Goal: Information Seeking & Learning: Find specific page/section

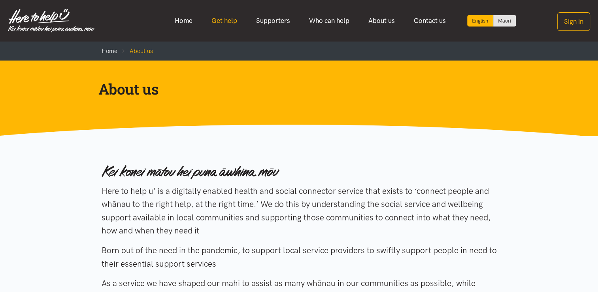
click at [234, 20] on link "Get help" at bounding box center [224, 20] width 45 height 17
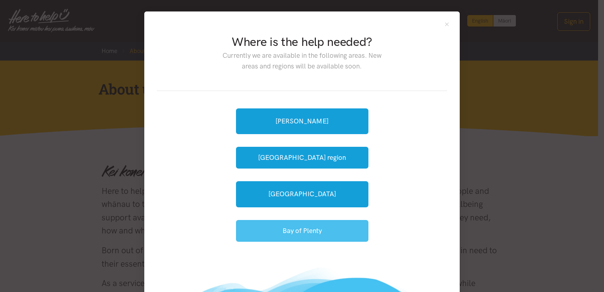
click at [296, 234] on button "Bay of Plenty" at bounding box center [302, 231] width 132 height 22
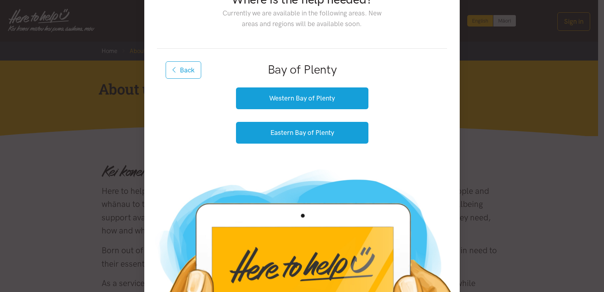
scroll to position [43, 0]
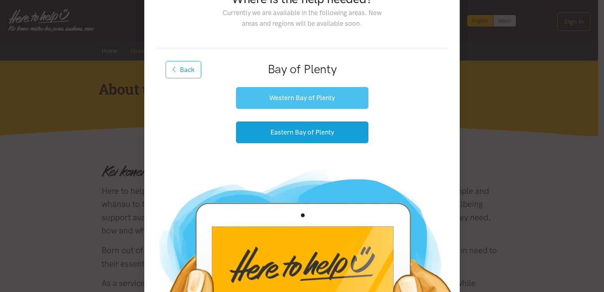
click at [301, 105] on button "Western Bay of Plenty" at bounding box center [302, 98] width 132 height 22
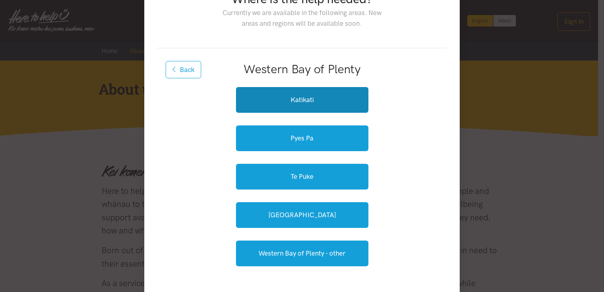
click at [301, 105] on link "Katikati" at bounding box center [302, 100] width 132 height 26
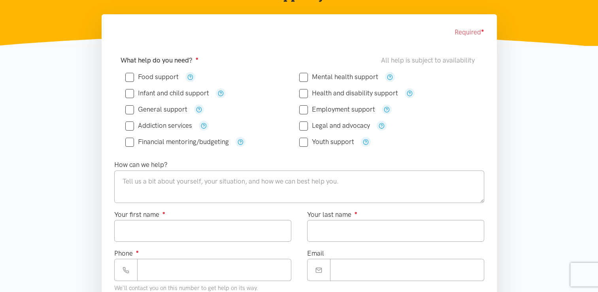
scroll to position [120, 0]
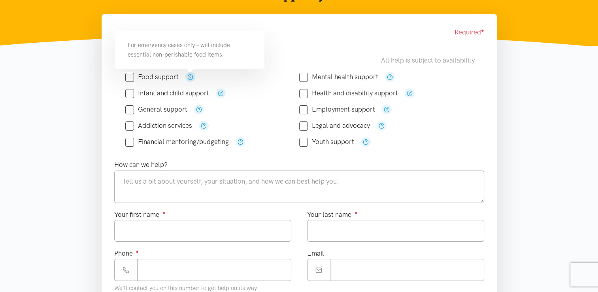
click at [193, 75] on button "button" at bounding box center [190, 77] width 10 height 10
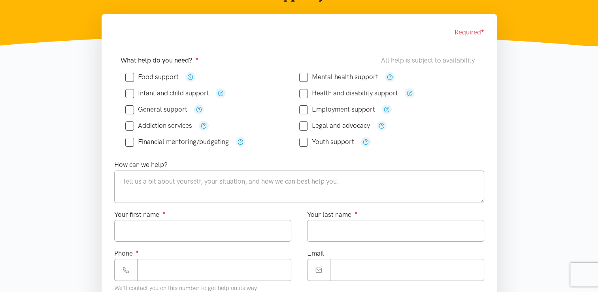
click at [243, 86] on div "Infant and child support" at bounding box center [212, 93] width 174 height 16
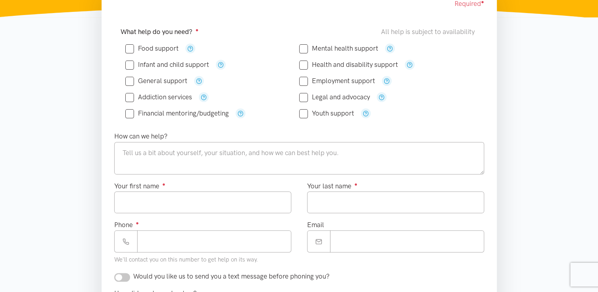
scroll to position [0, 0]
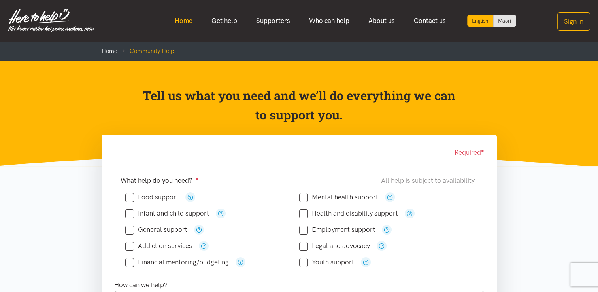
click at [182, 18] on link "Home" at bounding box center [183, 20] width 37 height 17
